Goal: Obtain resource: Obtain resource

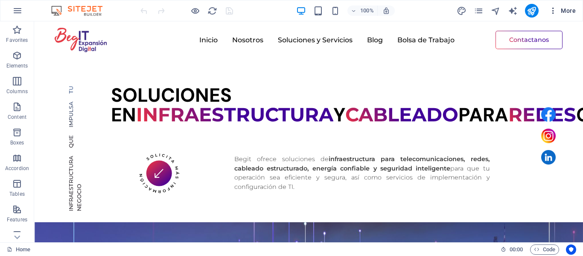
click at [549, 13] on icon "button" at bounding box center [553, 10] width 9 height 9
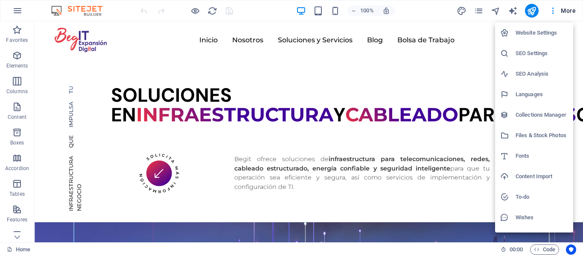
click at [535, 134] on h6 "Files & Stock Photos" at bounding box center [541, 135] width 52 height 10
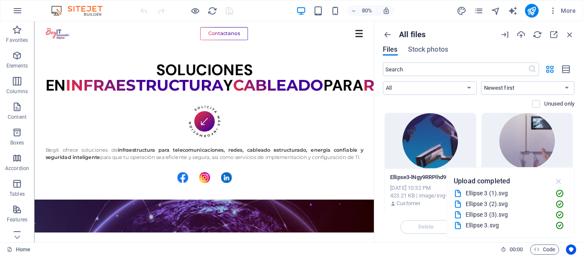
click at [556, 179] on icon "button" at bounding box center [559, 180] width 10 height 9
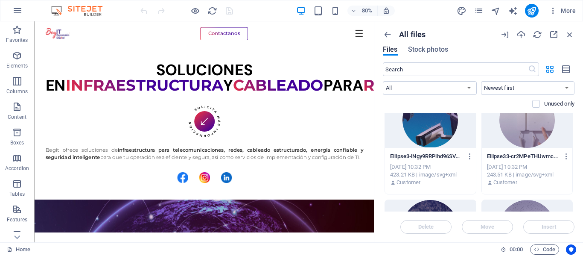
scroll to position [7, 0]
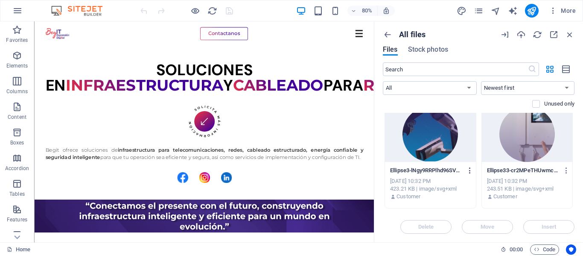
click at [468, 172] on icon "button" at bounding box center [470, 170] width 8 height 8
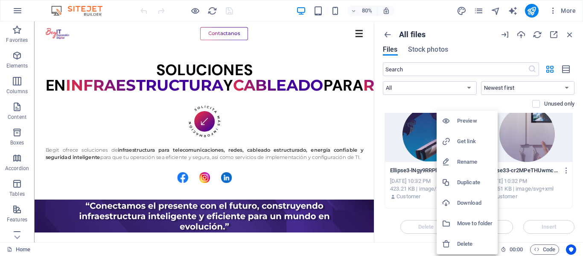
click at [471, 137] on h6 "Get link" at bounding box center [474, 141] width 35 height 10
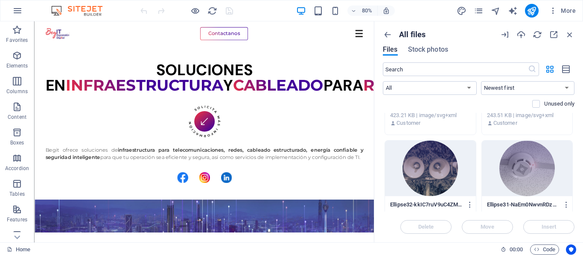
scroll to position [93, 0]
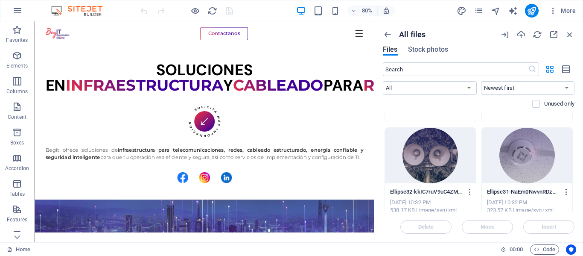
click at [564, 192] on icon "button" at bounding box center [566, 192] width 8 height 8
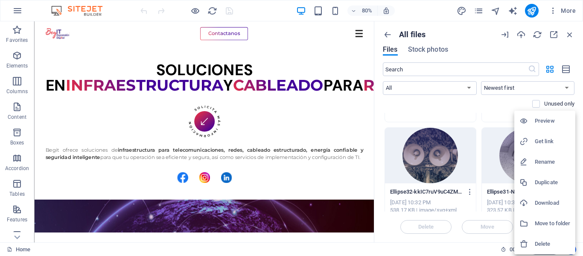
click at [538, 141] on h6 "Get link" at bounding box center [552, 141] width 35 height 10
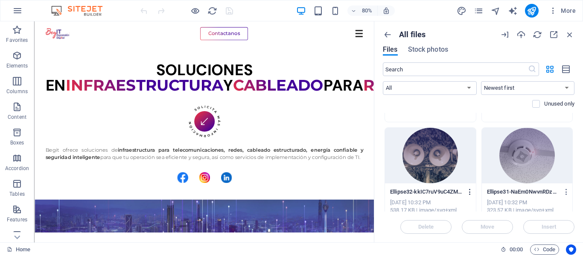
click at [470, 189] on icon "button" at bounding box center [470, 192] width 8 height 8
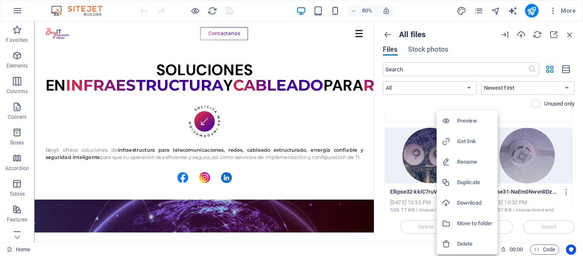
click at [457, 140] on h6 "Get link" at bounding box center [474, 141] width 35 height 10
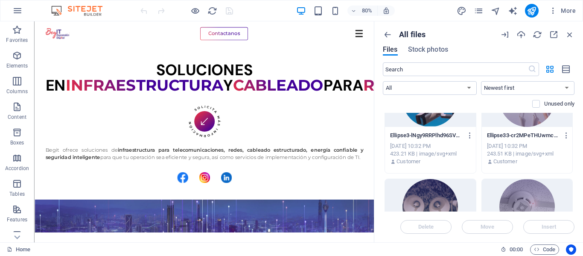
scroll to position [28, 0]
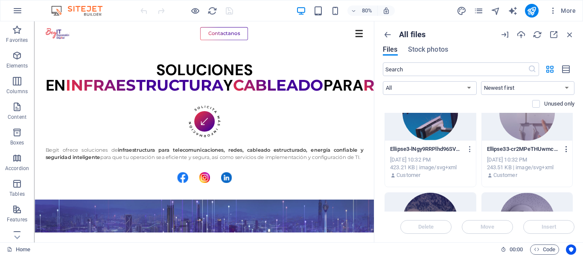
click at [564, 151] on icon "button" at bounding box center [566, 149] width 8 height 8
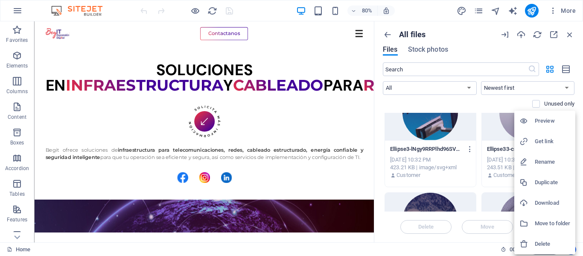
click at [550, 142] on h6 "Get link" at bounding box center [552, 141] width 35 height 10
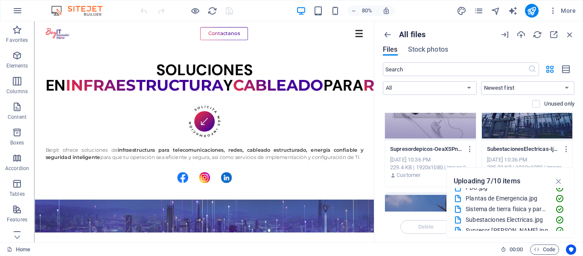
scroll to position [64, 0]
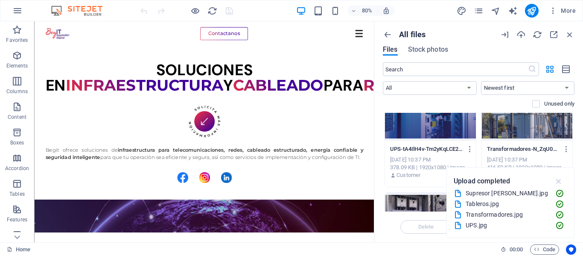
click at [561, 183] on icon "button" at bounding box center [559, 180] width 10 height 9
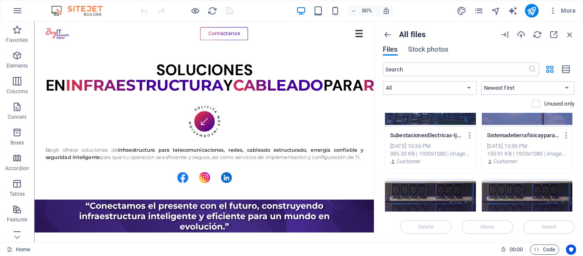
scroll to position [0, 0]
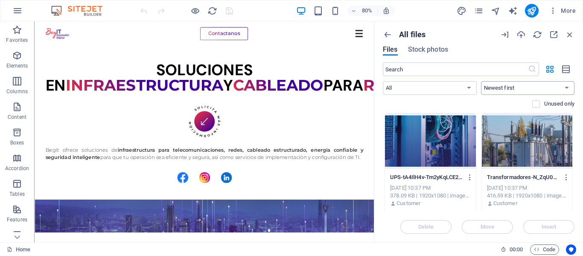
click at [518, 89] on select "Newest first Oldest first Name (A-Z) Name (Z-A) Size (0-9) Size (9-0) Resolutio…" at bounding box center [528, 88] width 94 height 14
click at [481, 81] on select "Newest first Oldest first Name (A-Z) Name (Z-A) Size (0-9) Size (9-0) Resolutio…" at bounding box center [528, 88] width 94 height 14
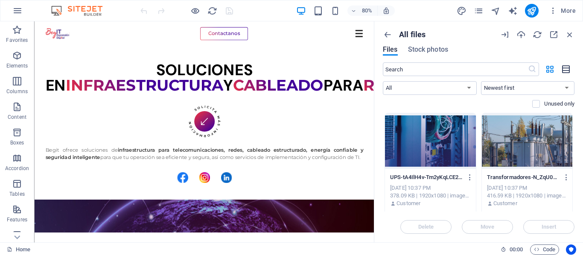
click at [565, 70] on icon "button" at bounding box center [566, 69] width 9 height 10
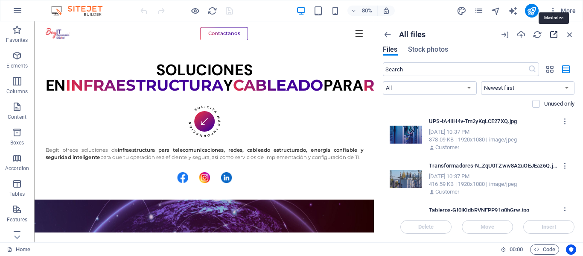
click at [553, 35] on icon "button" at bounding box center [553, 34] width 9 height 9
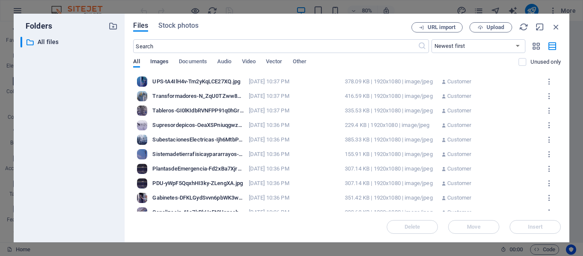
click at [162, 64] on span "Images" at bounding box center [159, 62] width 19 height 12
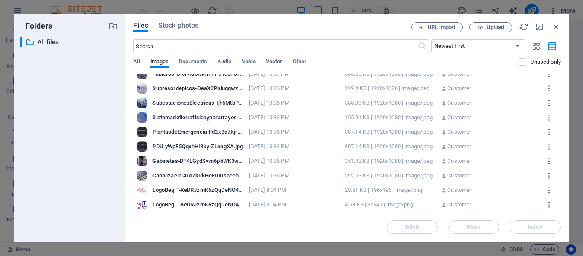
scroll to position [37, 0]
click at [142, 132] on div at bounding box center [142, 131] width 10 height 10
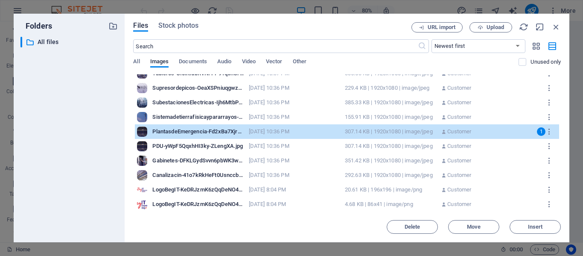
click at [161, 132] on div "PlantasdeEmergencia-Fd2xBa7XjrMJKU2XJU8kNg.jpg" at bounding box center [197, 132] width 91 height 8
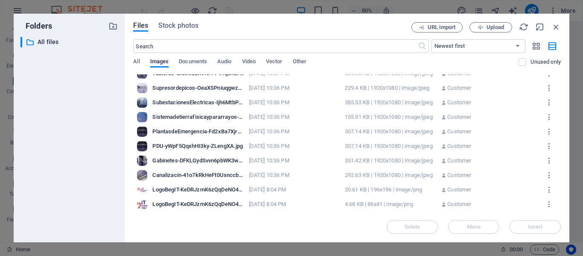
click at [161, 132] on div "PlantasdeEmergencia-Fd2xBa7XjrMJKU2XJU8kNg.jpg" at bounding box center [197, 132] width 91 height 8
click at [137, 132] on div at bounding box center [142, 131] width 10 height 10
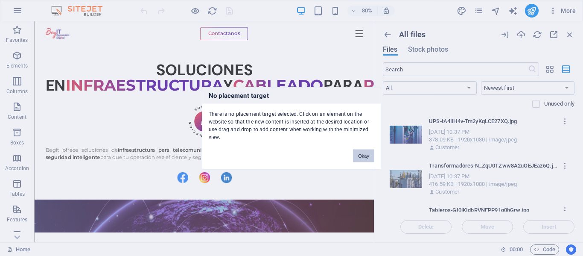
click at [371, 152] on button "Okay" at bounding box center [363, 155] width 21 height 13
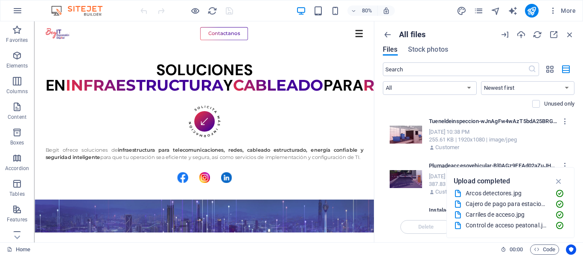
click at [376, 120] on div "All files Files Stock photos ​ All Images Documents Audio Video Vector Other Ne…" at bounding box center [478, 131] width 209 height 221
drag, startPoint x: 408, startPoint y: 142, endPoint x: 259, endPoint y: 150, distance: 149.1
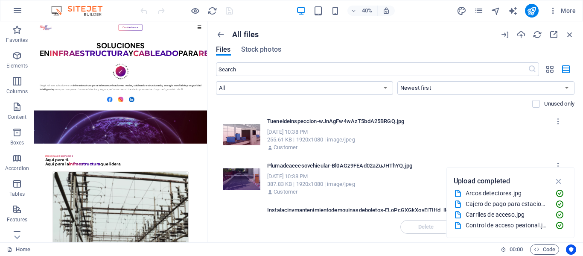
drag, startPoint x: 375, startPoint y: 119, endPoint x: 428, endPoint y: 252, distance: 142.7
click at [205, 122] on div "Drag here to replace the existing content. Press “Ctrl” if you want to create a…" at bounding box center [120, 131] width 173 height 221
click at [559, 180] on icon "button" at bounding box center [559, 180] width 10 height 9
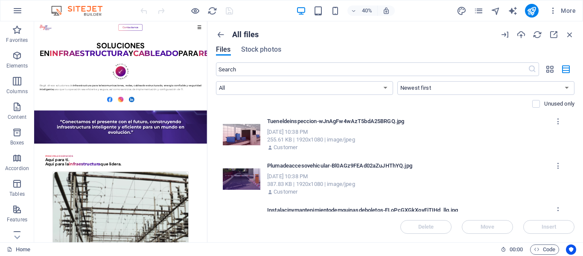
scroll to position [86, 0]
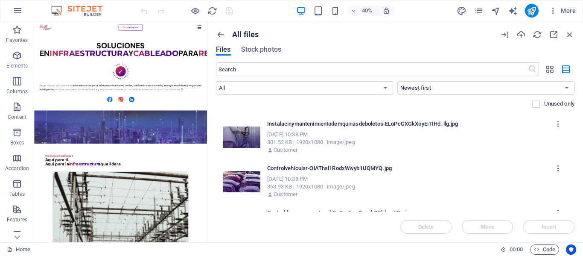
click at [557, 168] on icon "button" at bounding box center [558, 168] width 8 height 8
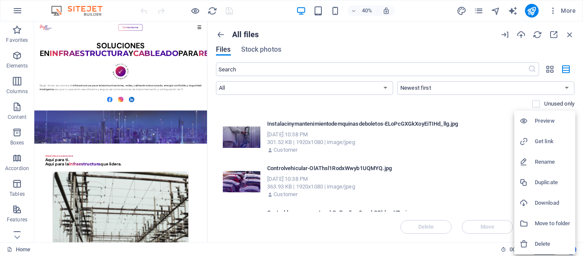
click at [544, 140] on h6 "Get link" at bounding box center [552, 141] width 35 height 10
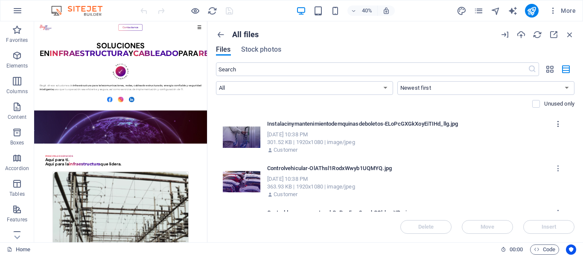
click at [555, 123] on icon "button" at bounding box center [558, 124] width 8 height 8
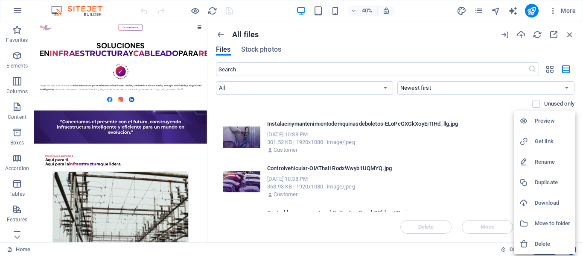
click at [543, 138] on h6 "Get link" at bounding box center [552, 141] width 35 height 10
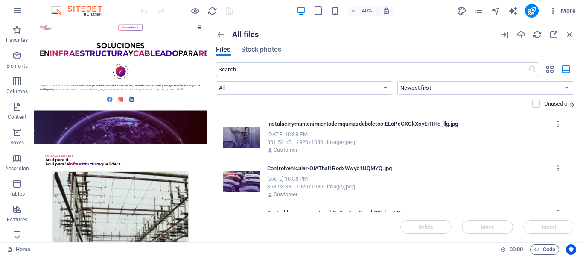
click at [389, 155] on div "Instalacinymantenimientodemquinasdeboletos-ELoPcGXGkXoyEiTIHd_llg.jpg Instalaci…" at bounding box center [395, 137] width 355 height 44
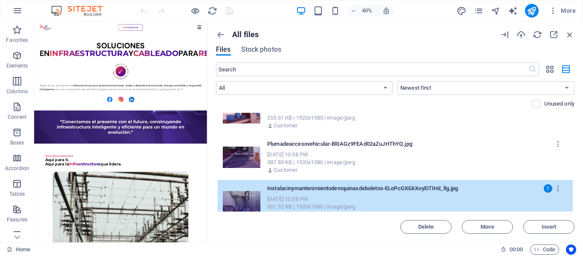
scroll to position [0, 0]
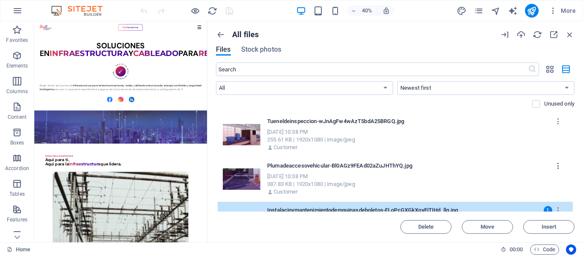
click at [555, 167] on icon "button" at bounding box center [558, 166] width 8 height 8
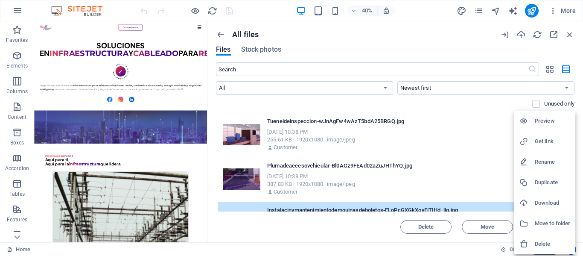
click at [540, 141] on h6 "Get link" at bounding box center [552, 141] width 35 height 10
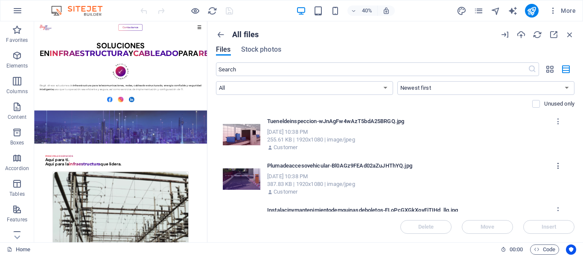
click at [559, 163] on icon "button" at bounding box center [558, 166] width 8 height 8
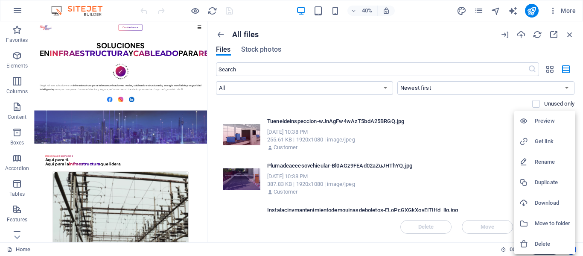
click at [538, 144] on h6 "Get link" at bounding box center [552, 141] width 35 height 10
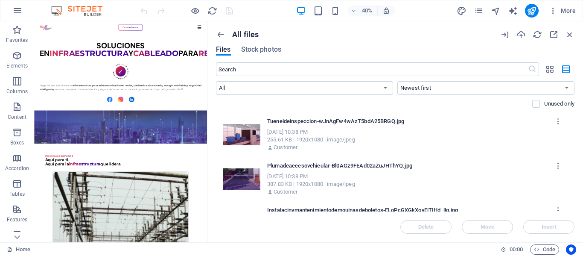
click at [209, 202] on div at bounding box center [208, 131] width 2 height 221
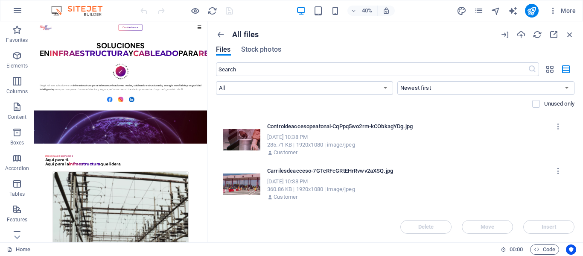
scroll to position [259, 0]
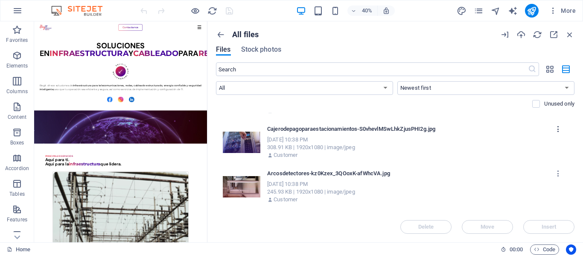
click at [557, 132] on icon "button" at bounding box center [558, 129] width 8 height 8
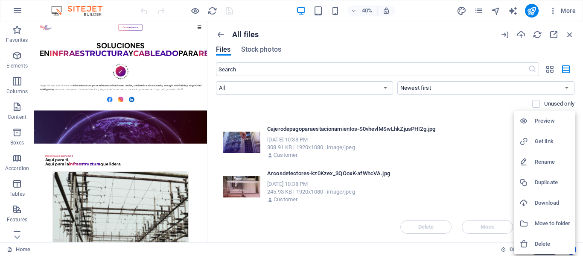
click at [540, 146] on h6 "Get link" at bounding box center [552, 141] width 35 height 10
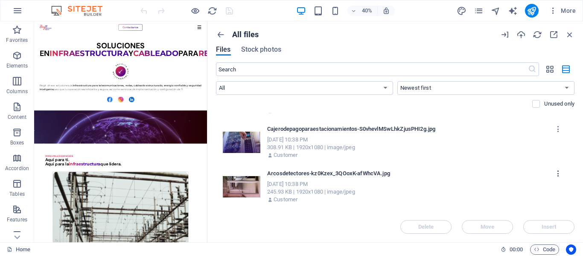
click at [554, 172] on icon "button" at bounding box center [558, 173] width 8 height 8
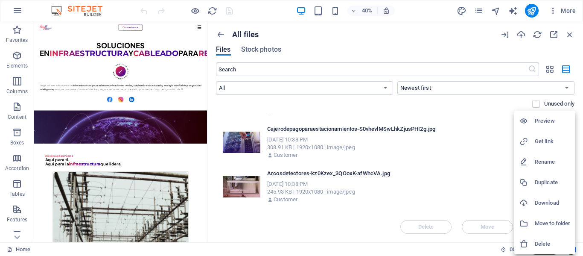
click at [543, 136] on li "Get link" at bounding box center [544, 141] width 61 height 20
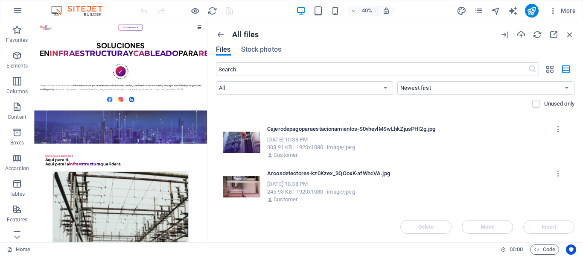
click at [214, 163] on div "All files Files Stock photos ​ All Images Documents Audio Video Vector Other Ne…" at bounding box center [394, 131] width 375 height 221
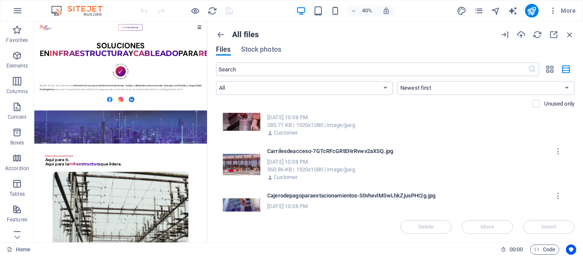
scroll to position [172, 0]
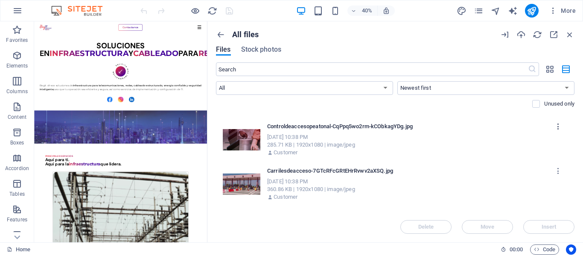
click at [556, 127] on icon "button" at bounding box center [558, 126] width 8 height 8
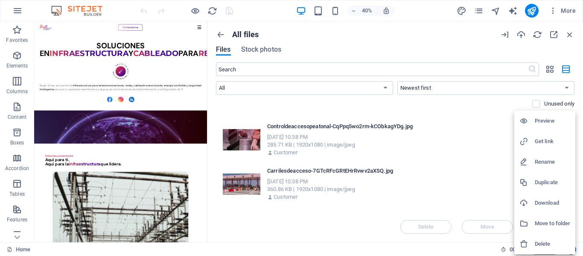
click at [542, 141] on h6 "Get link" at bounding box center [552, 141] width 35 height 10
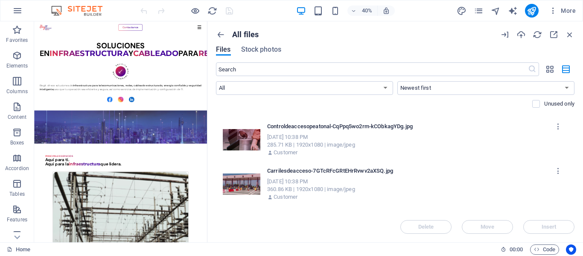
click at [213, 162] on div "All files Files Stock photos ​ All Images Documents Audio Video Vector Other Ne…" at bounding box center [394, 131] width 375 height 221
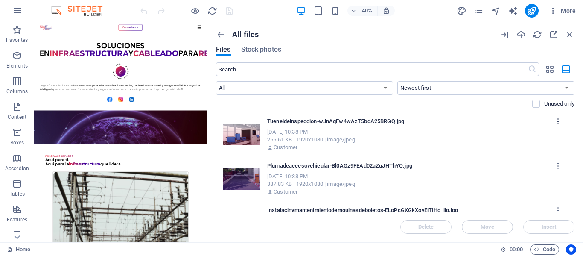
click at [557, 121] on icon "button" at bounding box center [558, 121] width 8 height 8
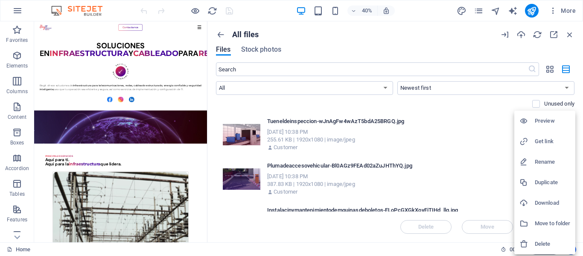
click at [547, 136] on li "Get link" at bounding box center [544, 141] width 61 height 20
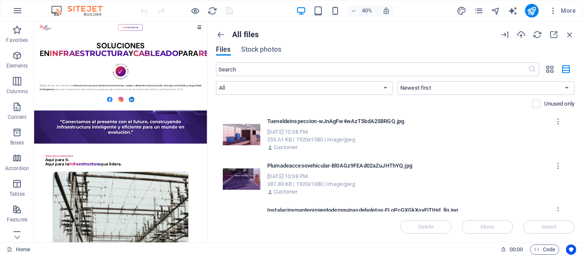
click at [215, 157] on div "All files Files Stock photos ​ All Images Documents Audio Video Vector Other Ne…" at bounding box center [394, 131] width 375 height 221
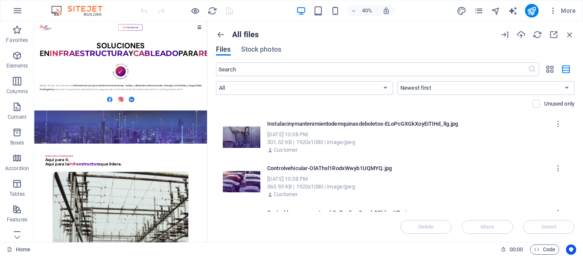
scroll to position [172, 0]
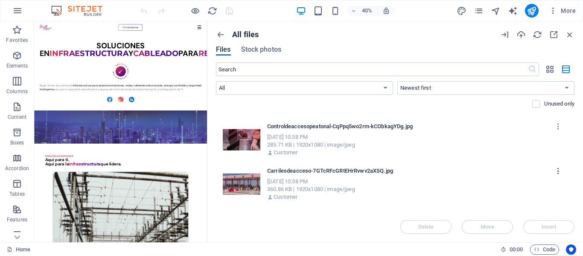
click at [555, 172] on icon "button" at bounding box center [558, 171] width 8 height 8
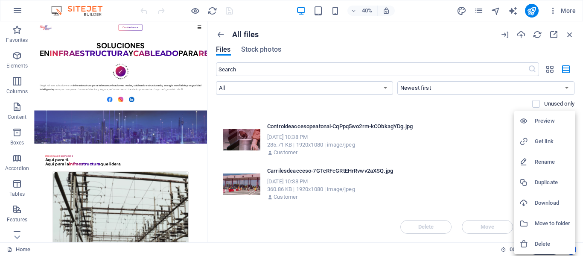
click at [544, 143] on h6 "Get link" at bounding box center [552, 141] width 35 height 10
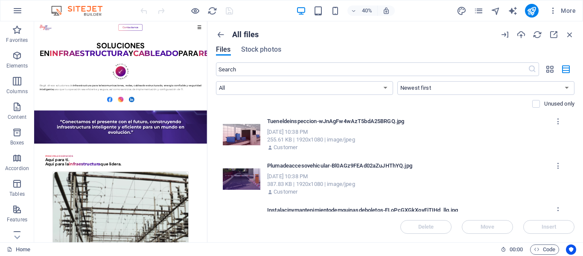
scroll to position [86, 0]
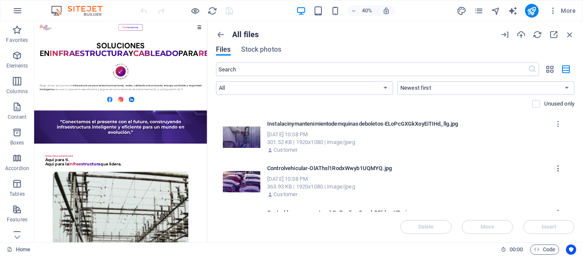
click at [557, 169] on icon "button" at bounding box center [558, 168] width 8 height 8
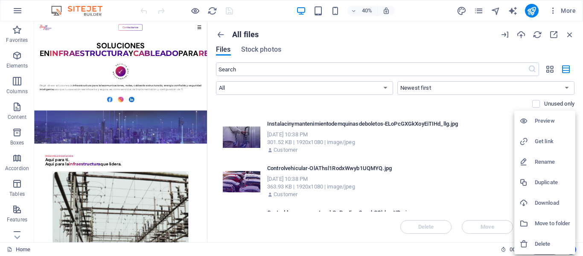
click at [549, 146] on h6 "Get link" at bounding box center [552, 141] width 35 height 10
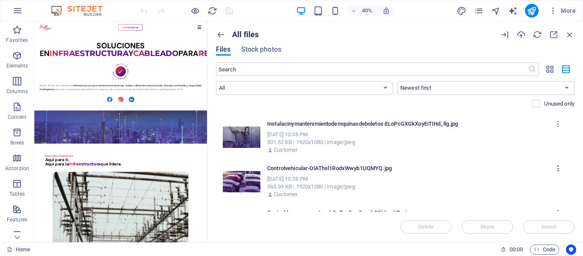
click at [555, 170] on icon "button" at bounding box center [558, 168] width 8 height 8
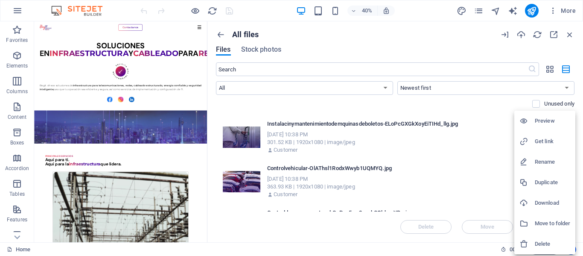
click at [556, 121] on h6 "Preview" at bounding box center [552, 121] width 35 height 10
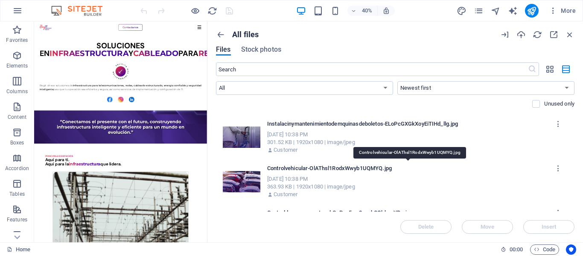
click at [328, 168] on p "Controlvehicular-OlAThsl1RodxWwyb1UQMYQ.jpg" at bounding box center [409, 168] width 284 height 8
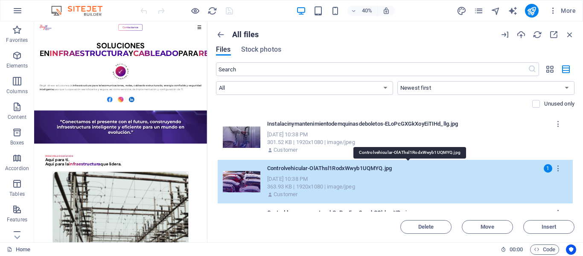
click at [328, 168] on p "Controlvehicular-OlAThsl1RodxWwyb1UQMYQ.jpg" at bounding box center [409, 168] width 284 height 8
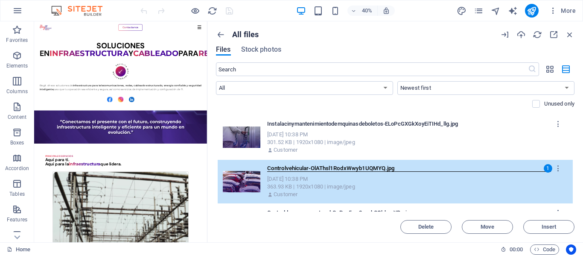
click at [390, 179] on div "[DATE] 10:38 PM" at bounding box center [413, 179] width 292 height 8
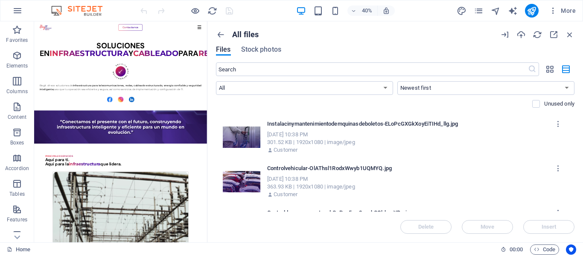
click at [380, 188] on div "363.93 KB | 1920x1080 | image/jpeg" at bounding box center [413, 187] width 292 height 8
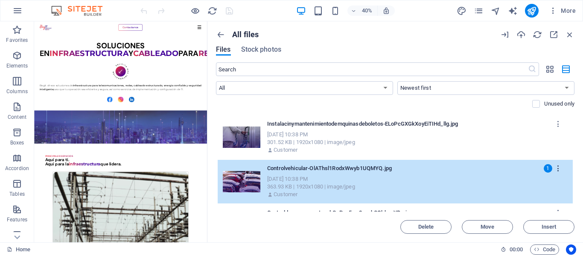
click at [556, 171] on icon "button" at bounding box center [558, 168] width 8 height 8
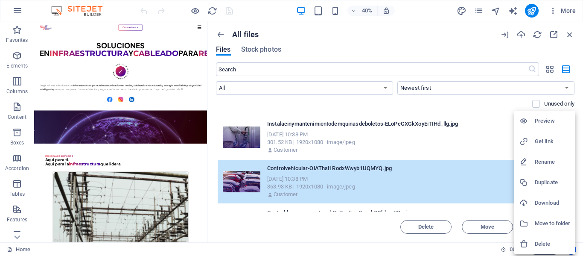
click at [537, 124] on h6 "Preview" at bounding box center [552, 121] width 35 height 10
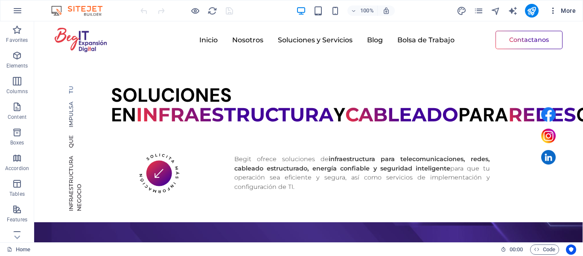
click at [552, 16] on button "More" at bounding box center [562, 11] width 34 height 14
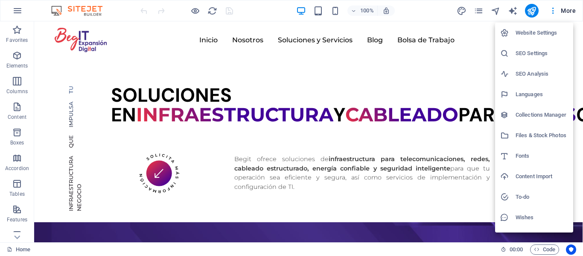
click at [516, 131] on h6 "Files & Stock Photos" at bounding box center [541, 135] width 52 height 10
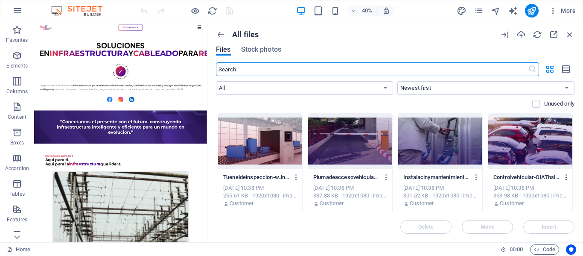
click at [566, 175] on icon "button" at bounding box center [566, 177] width 8 height 8
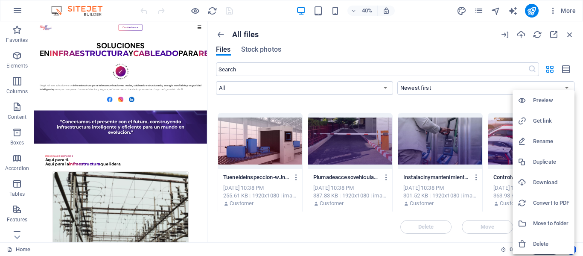
click at [539, 119] on h6 "Get link" at bounding box center [551, 121] width 36 height 10
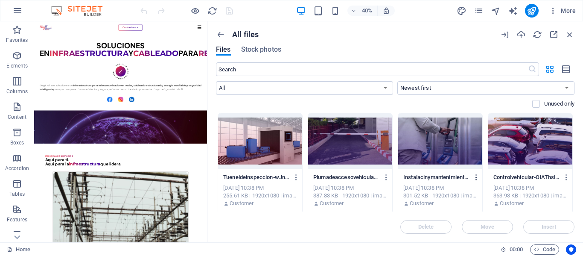
click at [475, 175] on icon "button" at bounding box center [476, 177] width 8 height 8
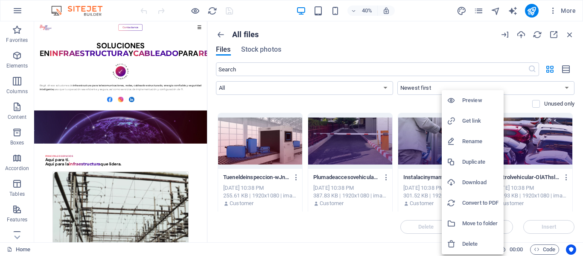
click at [469, 122] on h6 "Get link" at bounding box center [480, 121] width 36 height 10
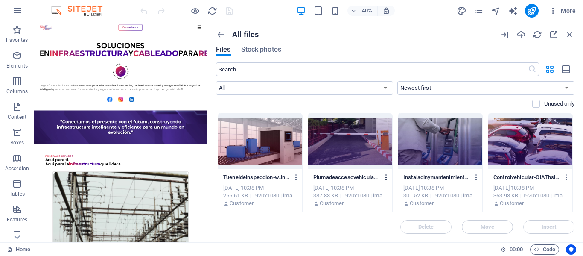
click at [387, 175] on icon "button" at bounding box center [386, 177] width 8 height 8
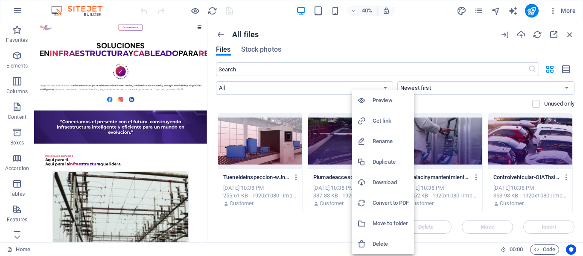
click at [383, 123] on h6 "Get link" at bounding box center [390, 121] width 36 height 10
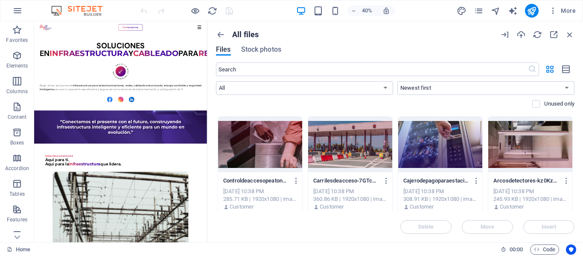
scroll to position [108, 0]
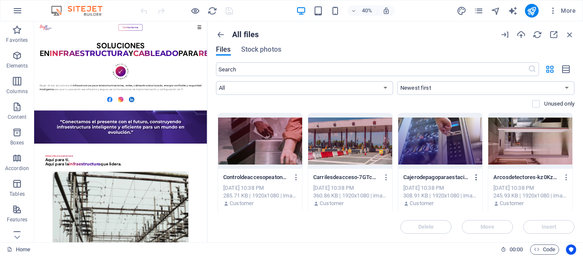
click at [474, 178] on icon "button" at bounding box center [476, 177] width 8 height 8
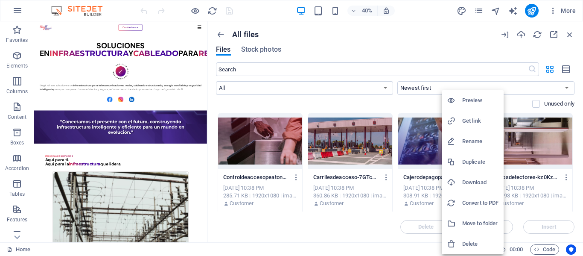
click at [473, 121] on h6 "Get link" at bounding box center [480, 121] width 36 height 10
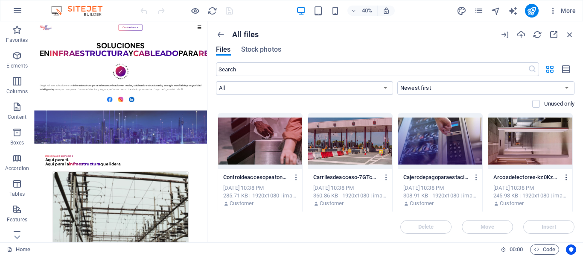
click at [565, 177] on icon "button" at bounding box center [566, 177] width 8 height 8
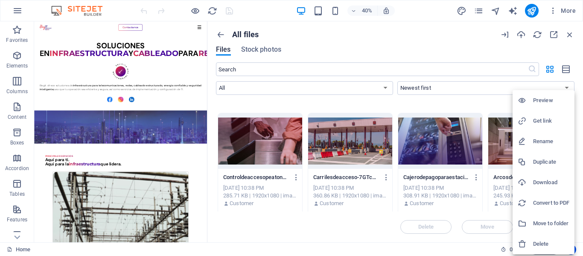
click at [524, 116] on icon at bounding box center [522, 120] width 9 height 9
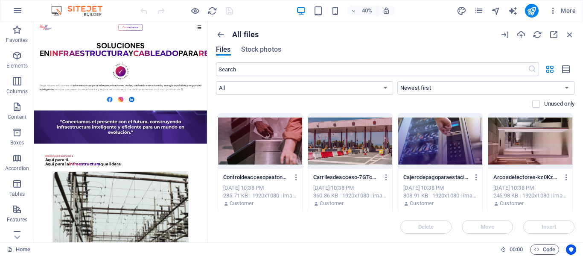
click at [214, 172] on div "All files Files Stock photos ​ All Images Documents Audio Video Vector Other Ne…" at bounding box center [394, 131] width 375 height 221
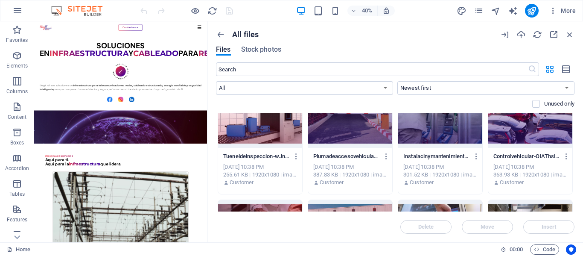
scroll to position [0, 0]
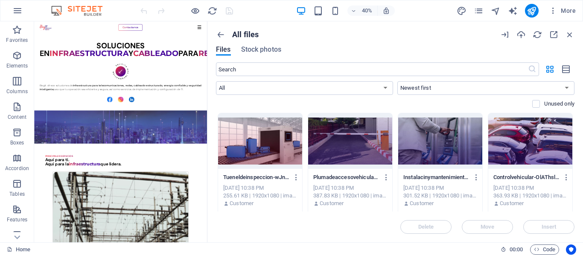
click at [215, 175] on div "All files Files Stock photos ​ All Images Documents Audio Video Vector Other Ne…" at bounding box center [394, 131] width 375 height 221
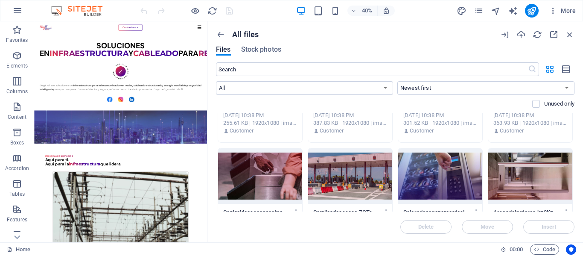
scroll to position [86, 0]
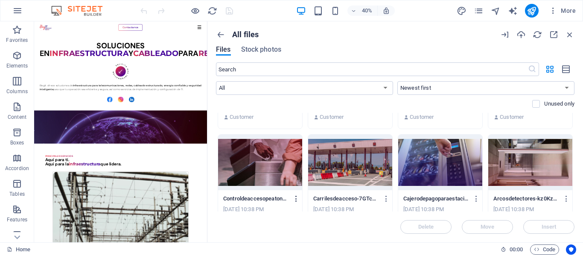
click at [296, 197] on icon "button" at bounding box center [296, 199] width 8 height 8
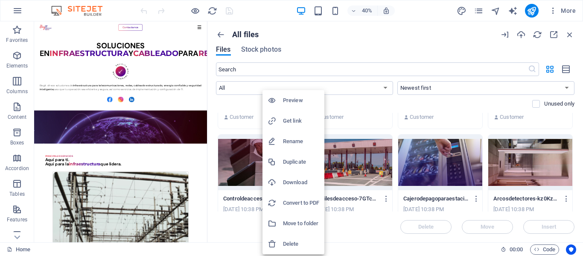
click at [284, 121] on h6 "Get link" at bounding box center [301, 121] width 36 height 10
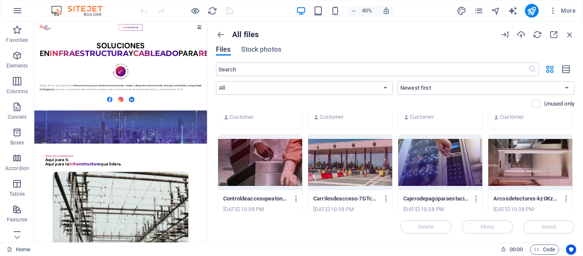
drag, startPoint x: 574, startPoint y: 129, endPoint x: 573, endPoint y: 125, distance: 4.4
click at [573, 125] on div "All files Files Stock photos ​ All Images Documents Audio Video Vector Other Ne…" at bounding box center [394, 131] width 375 height 221
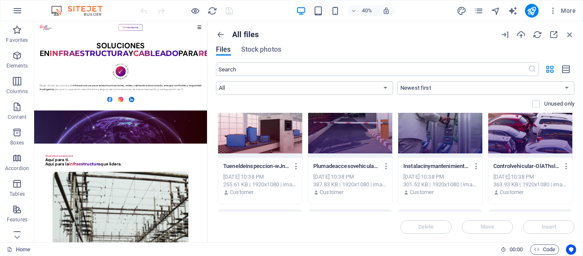
scroll to position [0, 0]
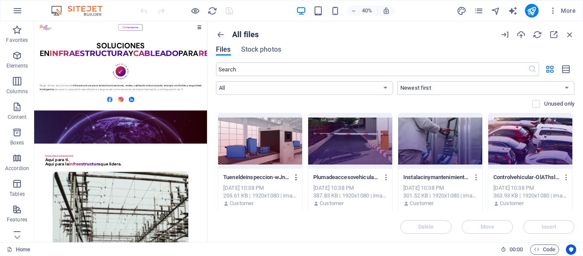
click at [294, 178] on icon "button" at bounding box center [296, 177] width 8 height 8
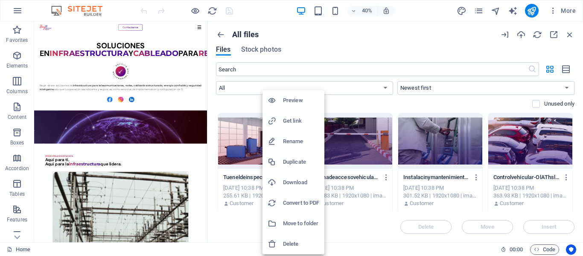
click at [291, 123] on h6 "Get link" at bounding box center [301, 121] width 36 height 10
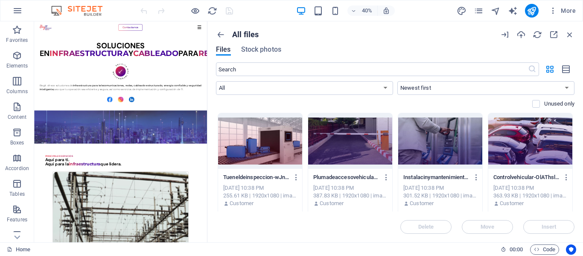
click at [574, 157] on div "All files Files Stock photos ​ All Images Documents Audio Video Vector Other Ne…" at bounding box center [394, 131] width 375 height 221
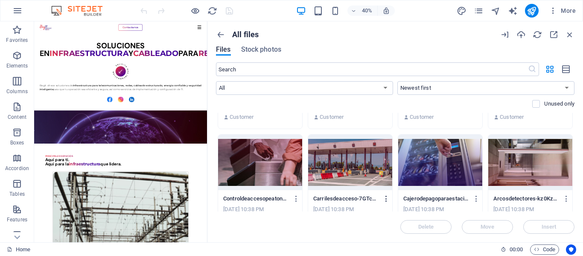
click at [387, 198] on icon "button" at bounding box center [386, 199] width 8 height 8
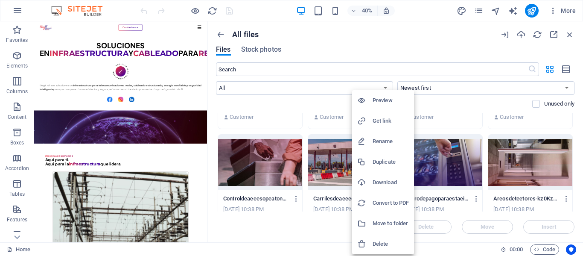
click at [370, 124] on div at bounding box center [364, 120] width 15 height 9
